Goal: Check status: Check status

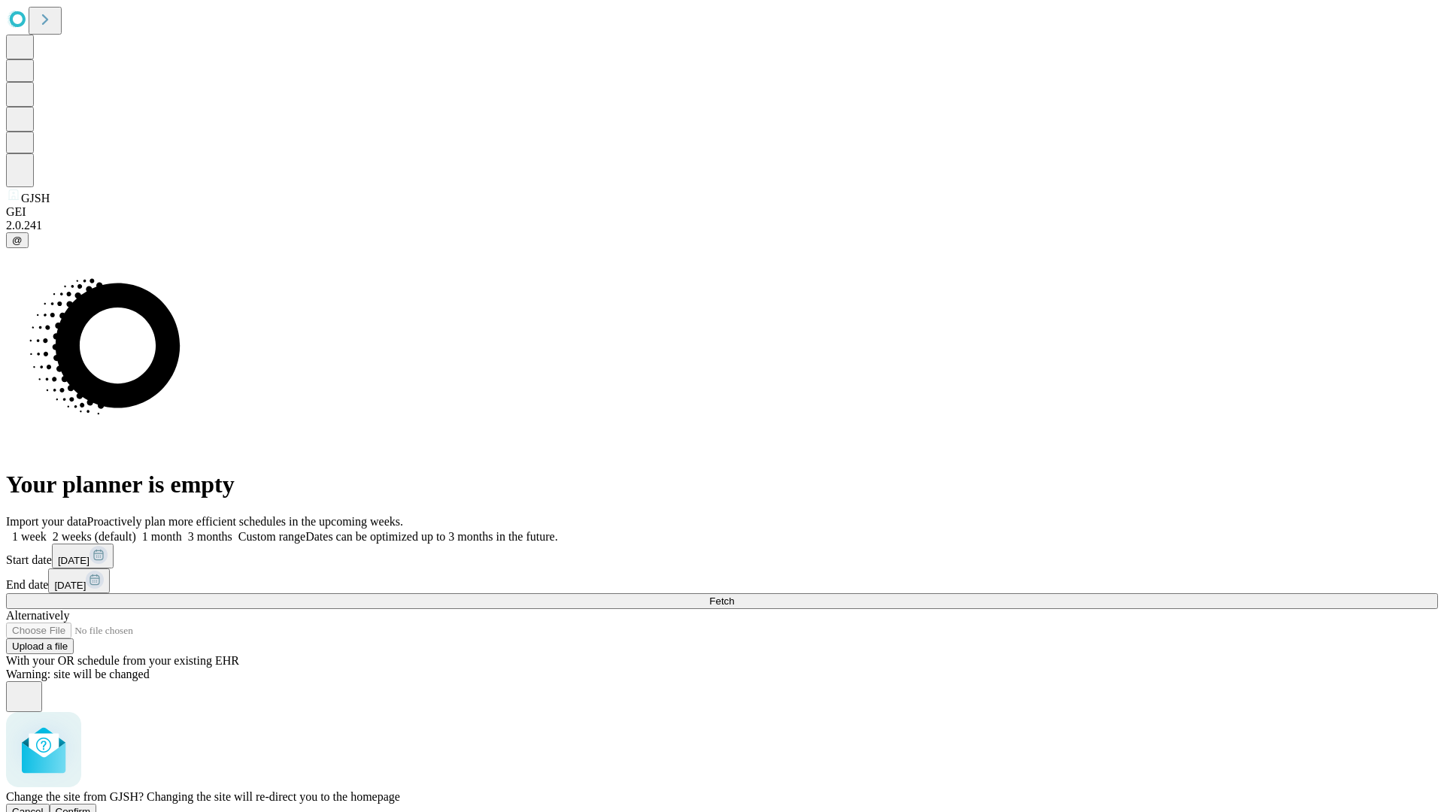
click at [91, 806] on span "Confirm" at bounding box center [73, 811] width 35 height 11
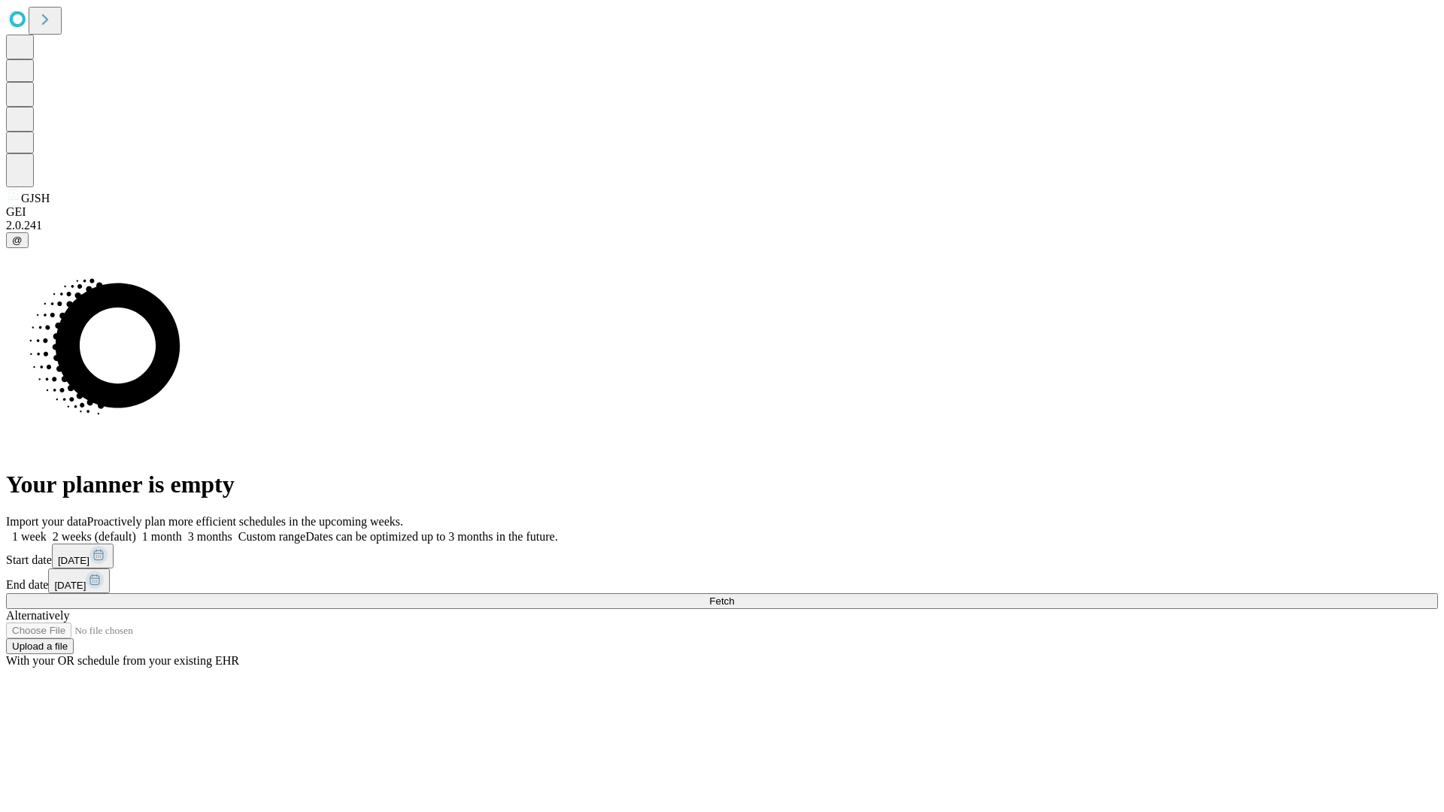
click at [47, 530] on label "1 week" at bounding box center [26, 536] width 41 height 13
click at [734, 596] on span "Fetch" at bounding box center [721, 601] width 25 height 11
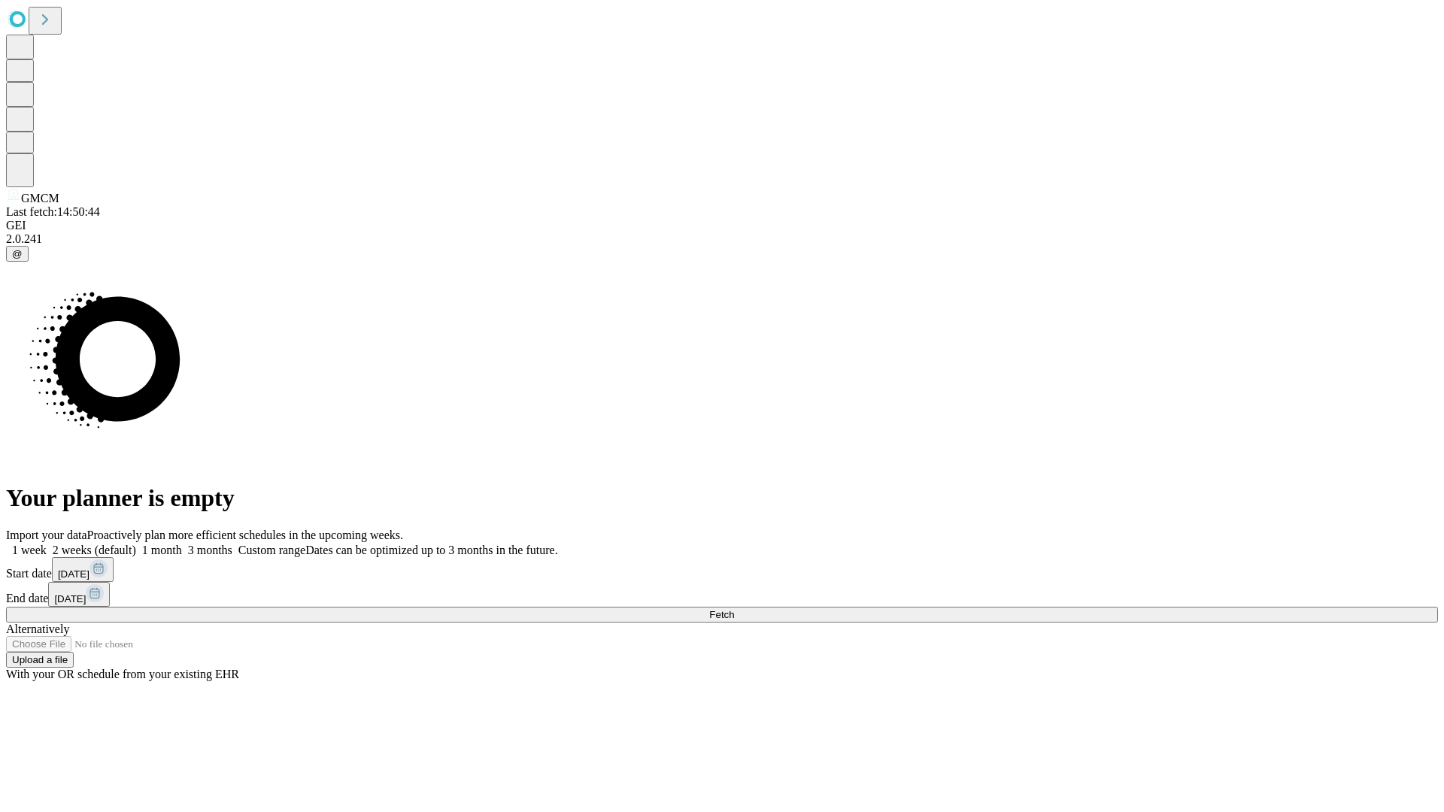
click at [47, 544] on label "1 week" at bounding box center [26, 550] width 41 height 13
click at [734, 609] on span "Fetch" at bounding box center [721, 614] width 25 height 11
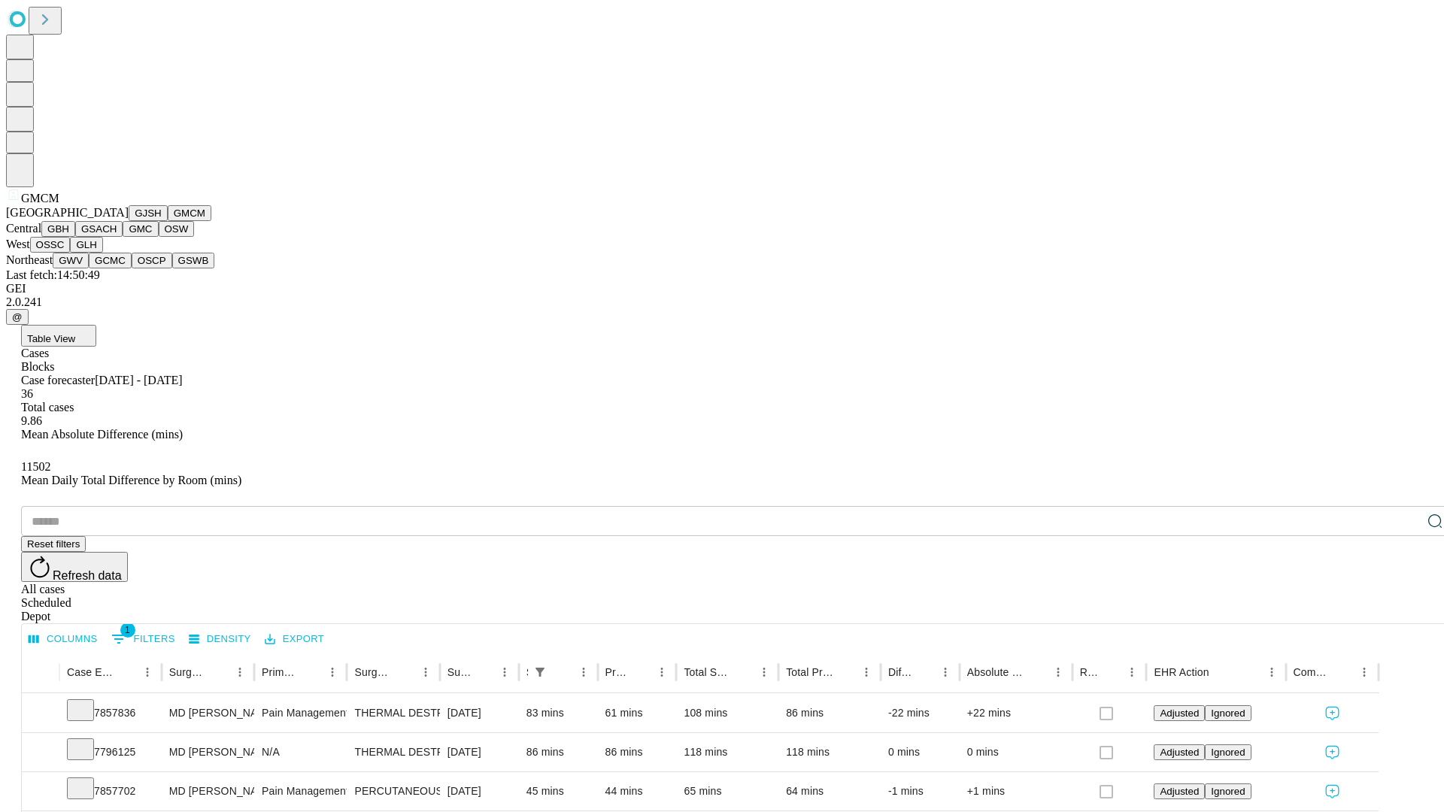
click at [75, 237] on button "GBH" at bounding box center [58, 229] width 34 height 16
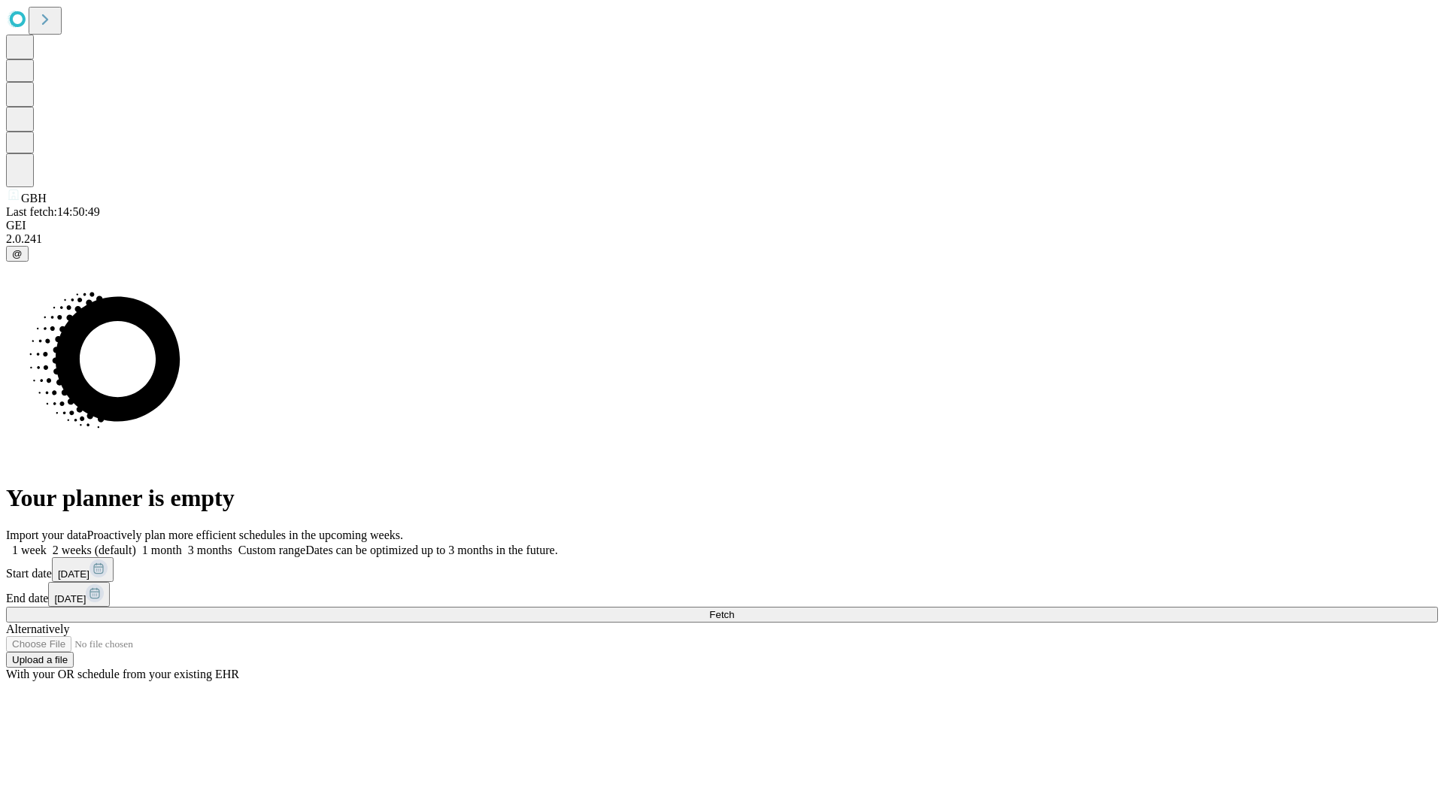
click at [47, 544] on label "1 week" at bounding box center [26, 550] width 41 height 13
click at [734, 609] on span "Fetch" at bounding box center [721, 614] width 25 height 11
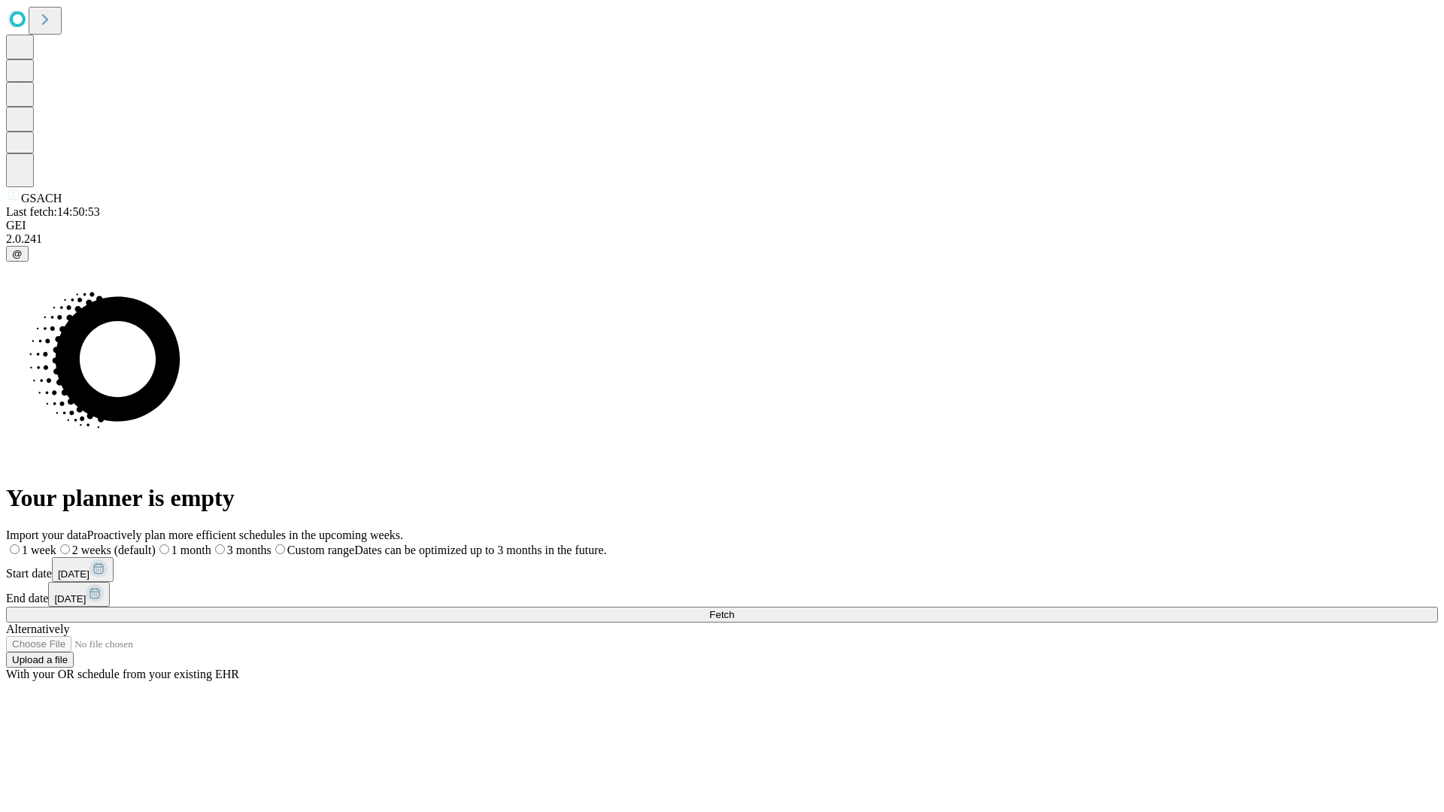
click at [734, 609] on span "Fetch" at bounding box center [721, 614] width 25 height 11
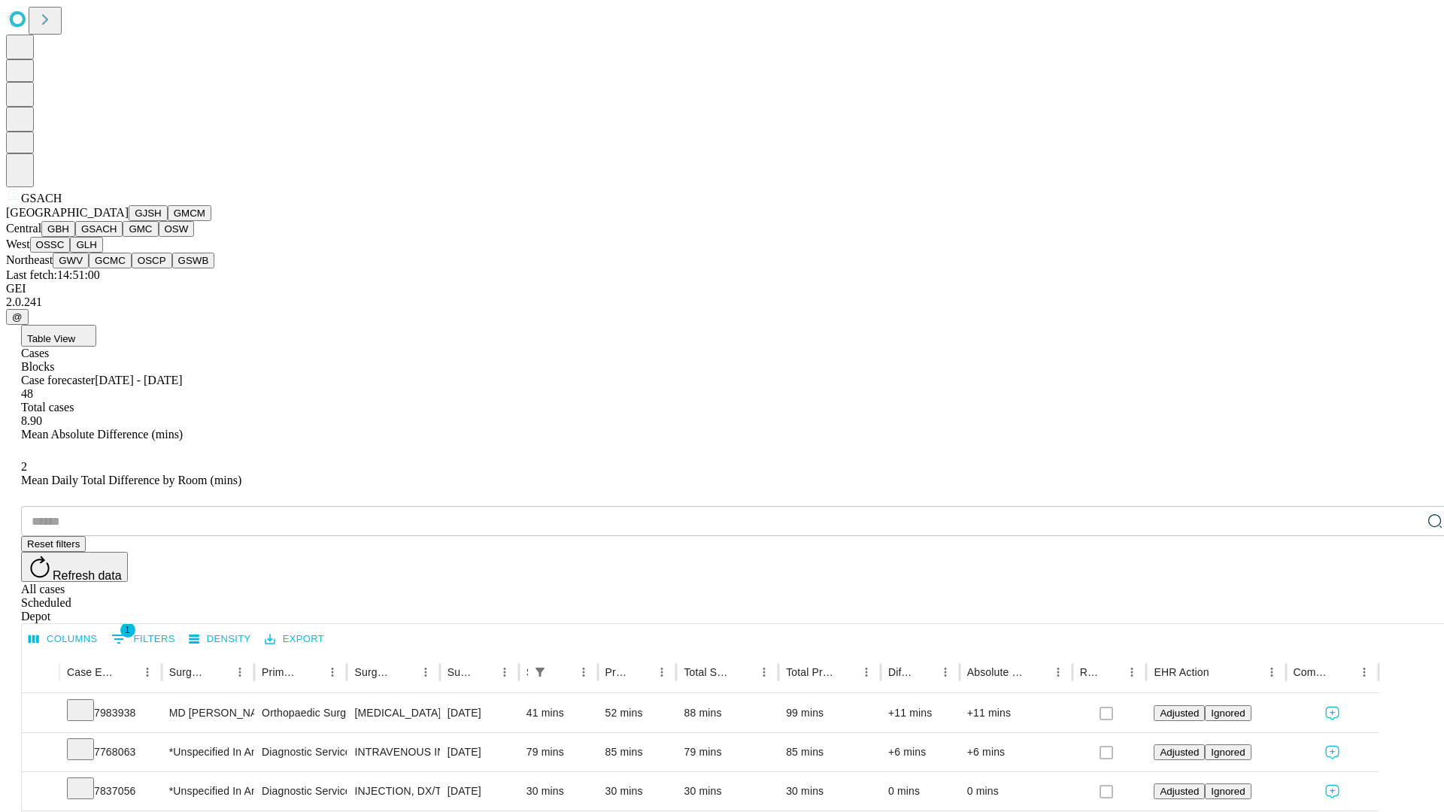
click at [123, 237] on button "GMC" at bounding box center [140, 229] width 35 height 16
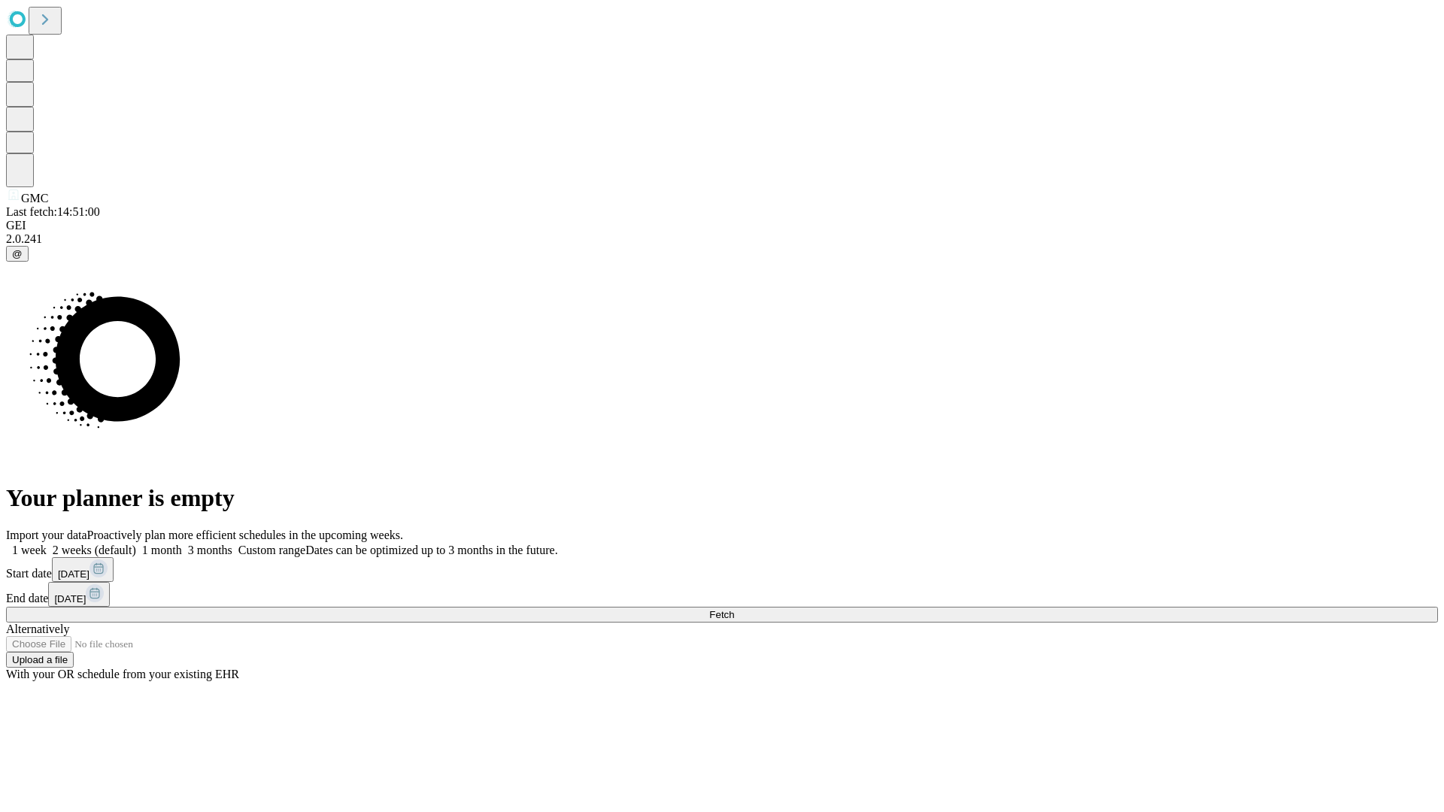
click at [734, 609] on span "Fetch" at bounding box center [721, 614] width 25 height 11
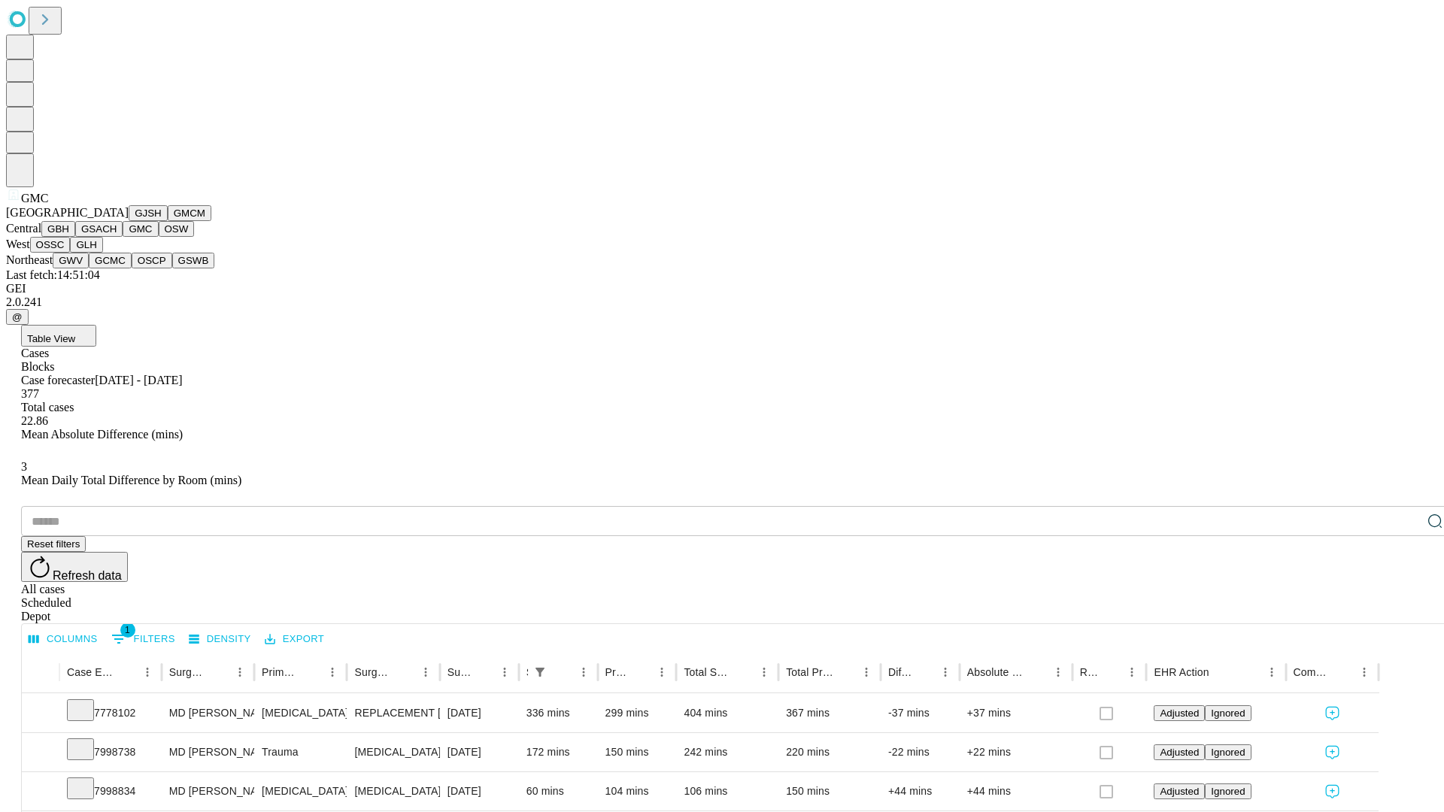
click at [159, 237] on button "OSW" at bounding box center [177, 229] width 36 height 16
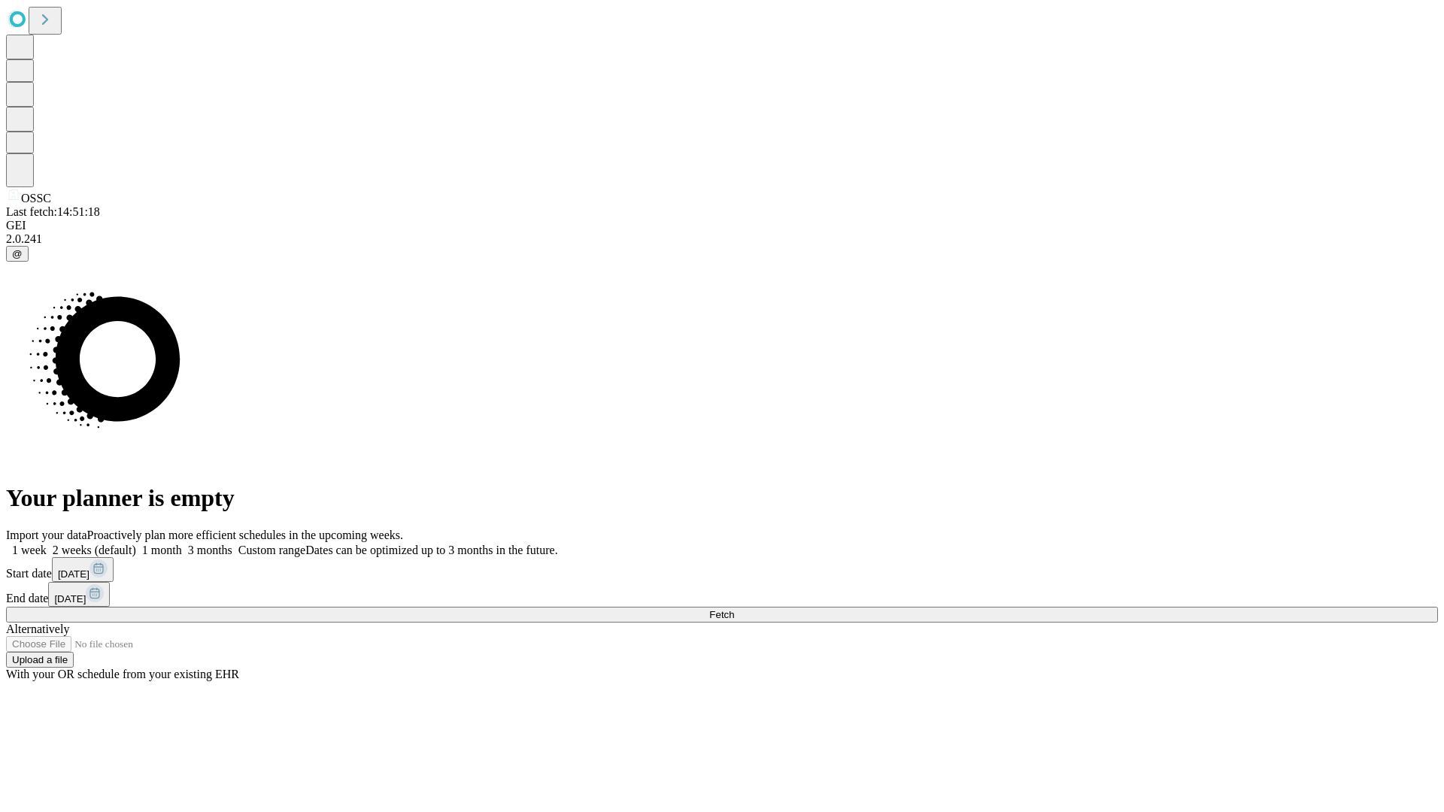
click at [47, 544] on label "1 week" at bounding box center [26, 550] width 41 height 13
click at [734, 609] on span "Fetch" at bounding box center [721, 614] width 25 height 11
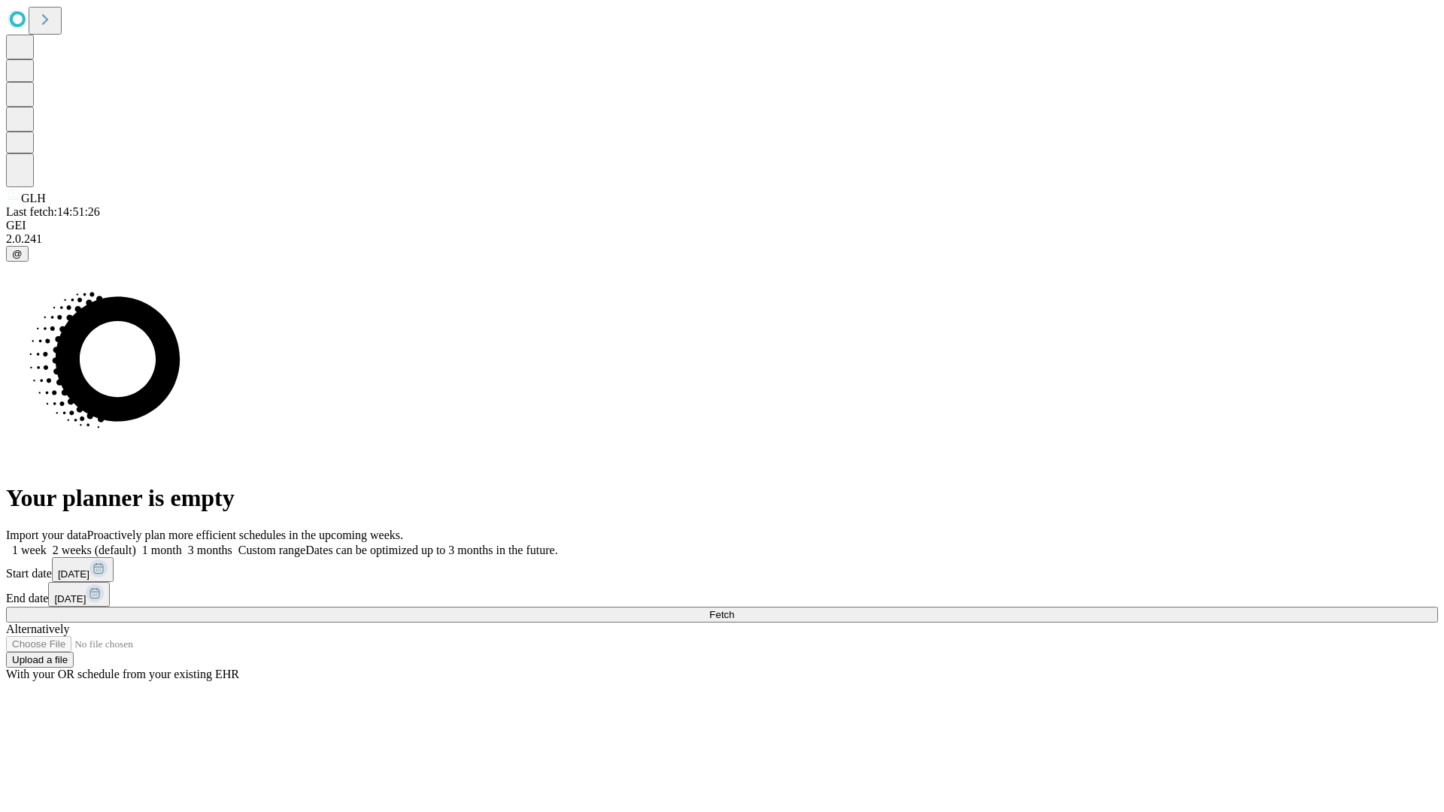
click at [47, 544] on label "1 week" at bounding box center [26, 550] width 41 height 13
click at [734, 609] on span "Fetch" at bounding box center [721, 614] width 25 height 11
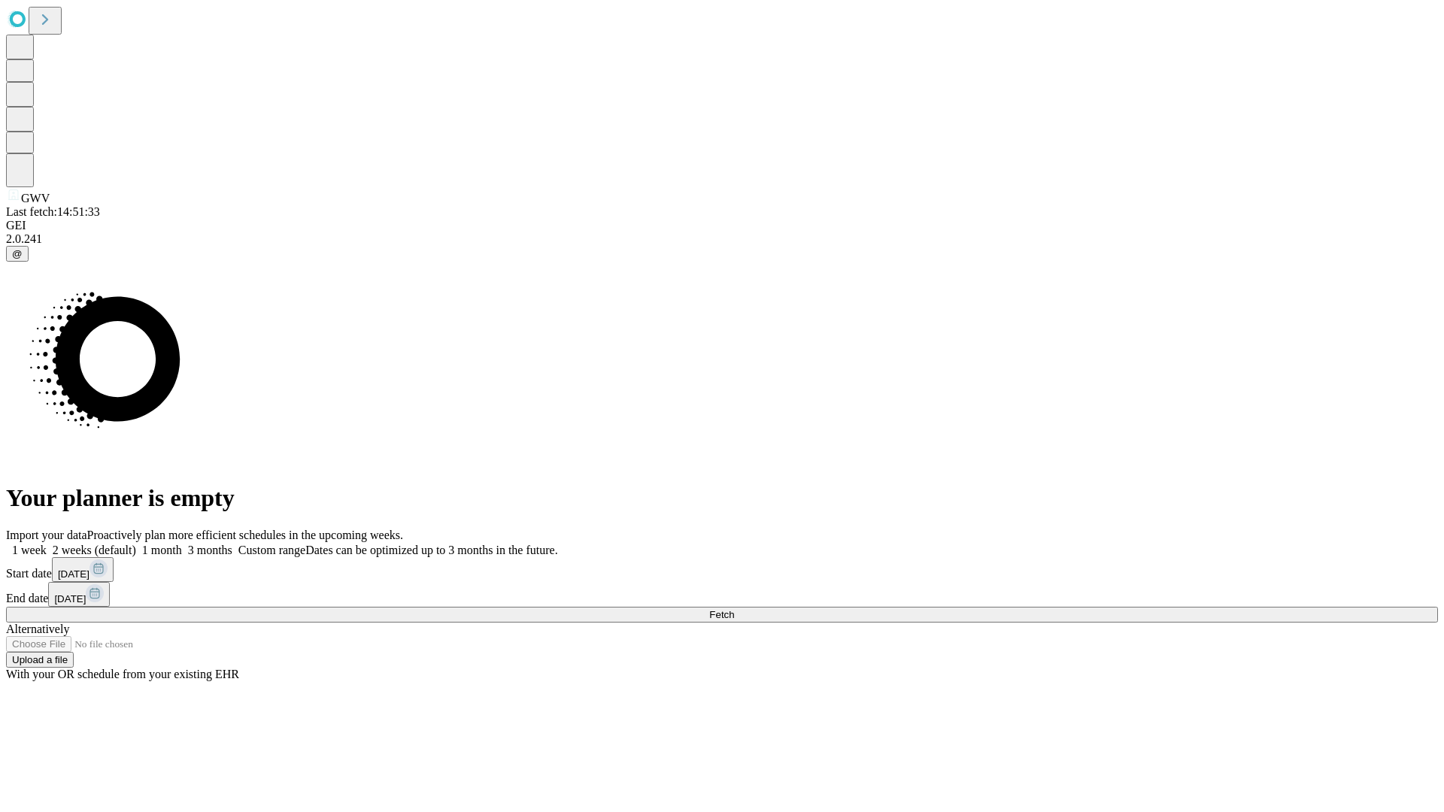
click at [47, 544] on label "1 week" at bounding box center [26, 550] width 41 height 13
click at [734, 609] on span "Fetch" at bounding box center [721, 614] width 25 height 11
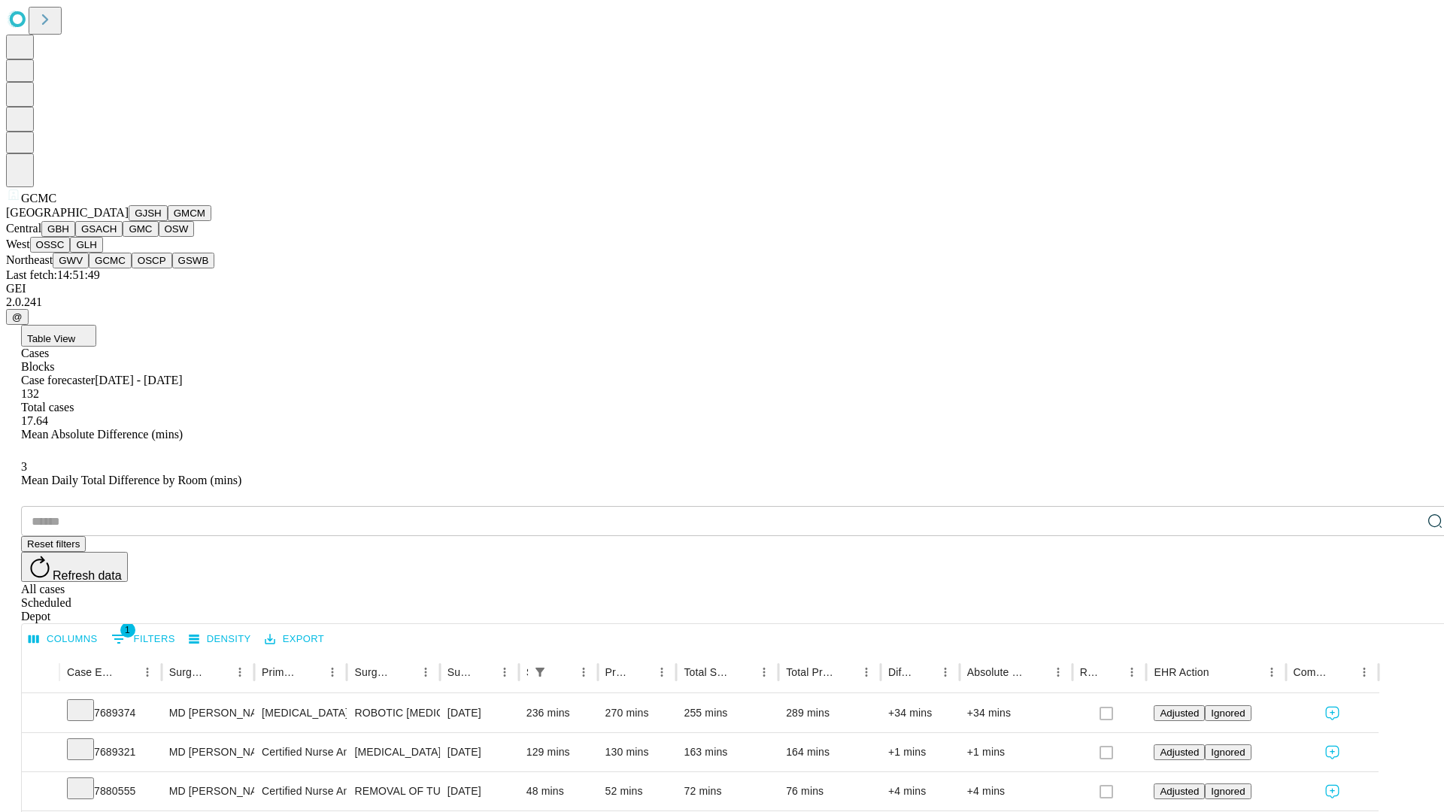
click at [132, 269] on button "OSCP" at bounding box center [152, 261] width 41 height 16
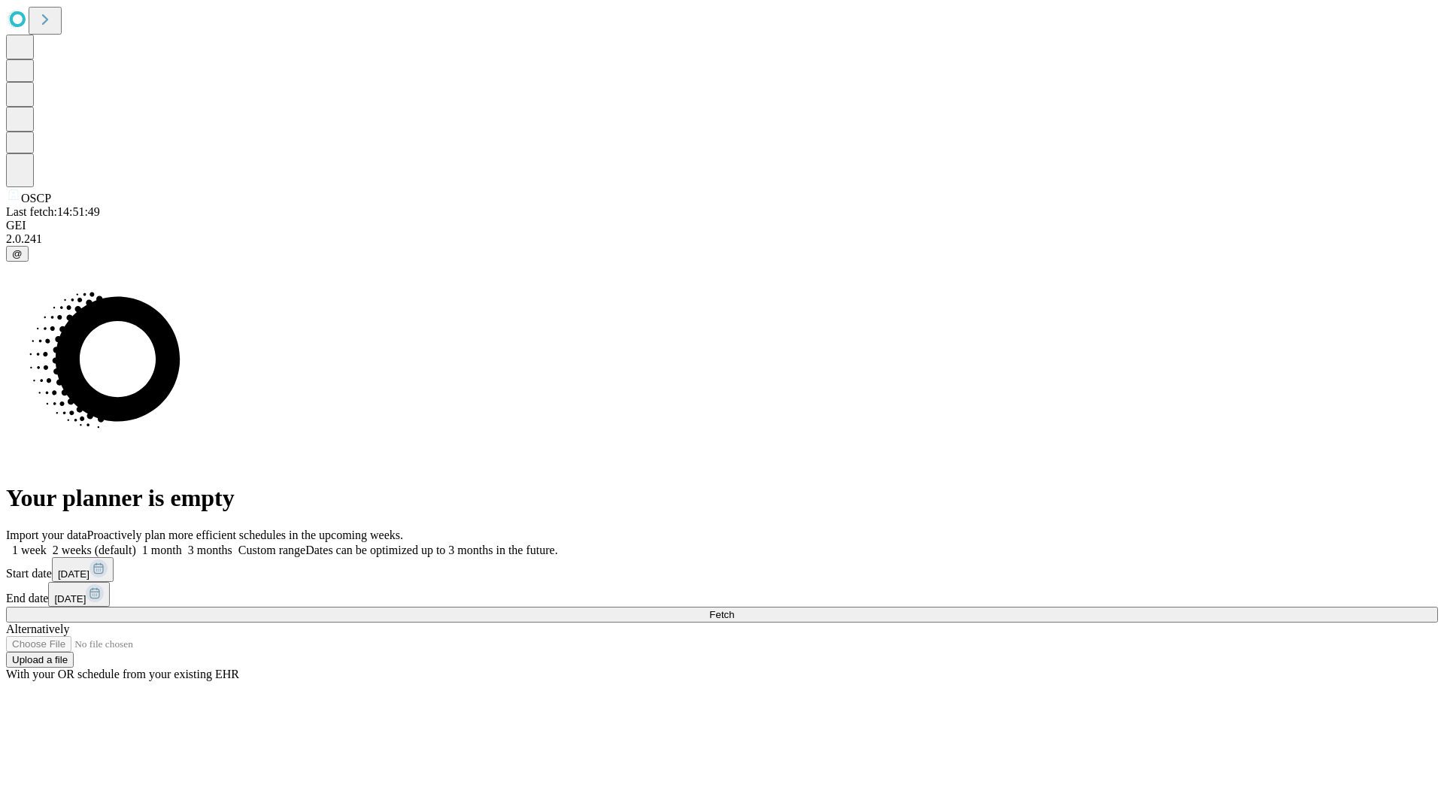
click at [47, 544] on label "1 week" at bounding box center [26, 550] width 41 height 13
click at [734, 609] on span "Fetch" at bounding box center [721, 614] width 25 height 11
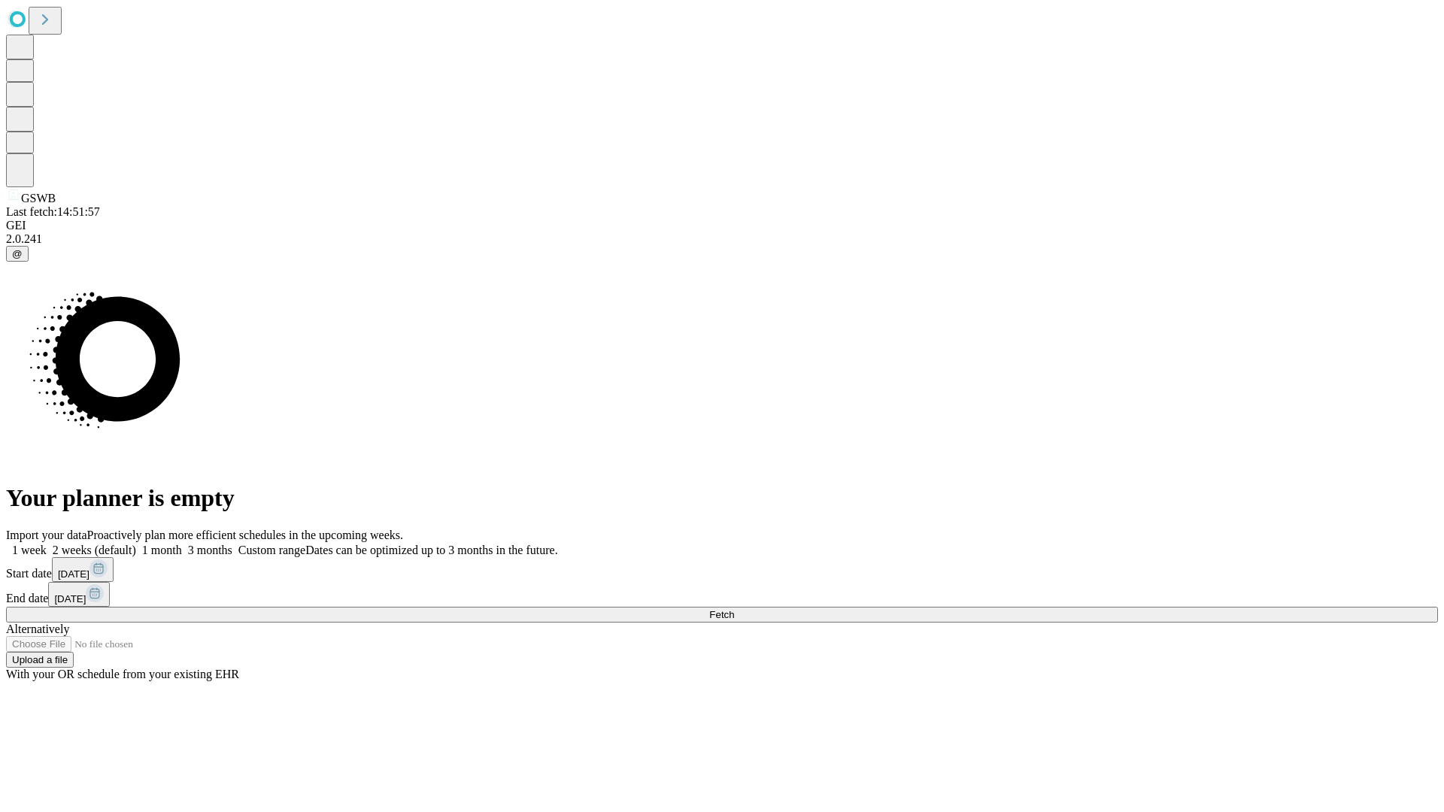
click at [47, 544] on label "1 week" at bounding box center [26, 550] width 41 height 13
click at [734, 609] on span "Fetch" at bounding box center [721, 614] width 25 height 11
